Goal: Information Seeking & Learning: Learn about a topic

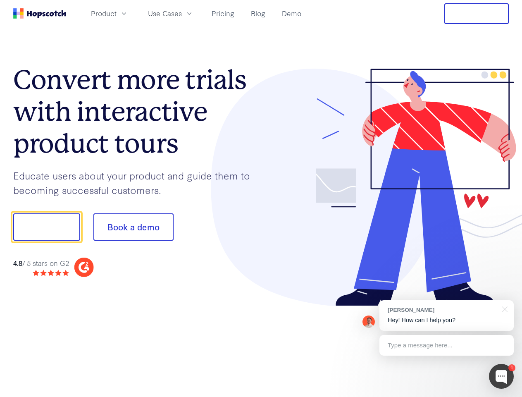
click at [261, 198] on div at bounding box center [385, 188] width 248 height 238
click at [116, 13] on span "Product" at bounding box center [104, 13] width 26 height 10
click at [182, 13] on span "Use Cases" at bounding box center [165, 13] width 34 height 10
click at [476, 14] on button "Free Trial" at bounding box center [476, 13] width 64 height 21
click at [46, 227] on button "Show me!" at bounding box center [46, 226] width 67 height 27
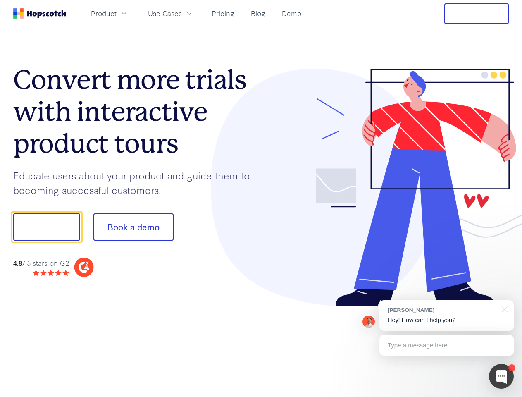
click at [133, 227] on button "Book a demo" at bounding box center [133, 226] width 80 height 27
click at [501, 376] on div at bounding box center [501, 375] width 25 height 25
click at [446, 315] on div "[PERSON_NAME] Hey! How can I help you?" at bounding box center [446, 315] width 134 height 31
click at [503, 308] on div at bounding box center [436, 226] width 155 height 276
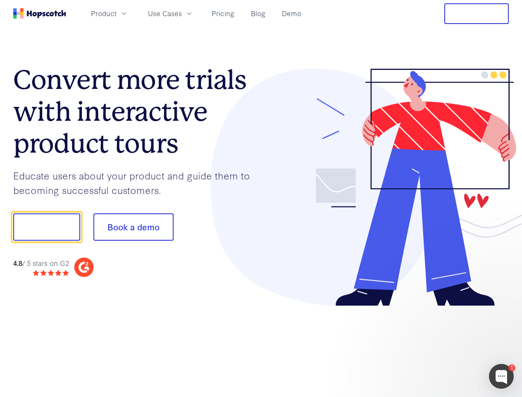
click at [446, 345] on div at bounding box center [436, 281] width 155 height 165
